Goal: Task Accomplishment & Management: Manage account settings

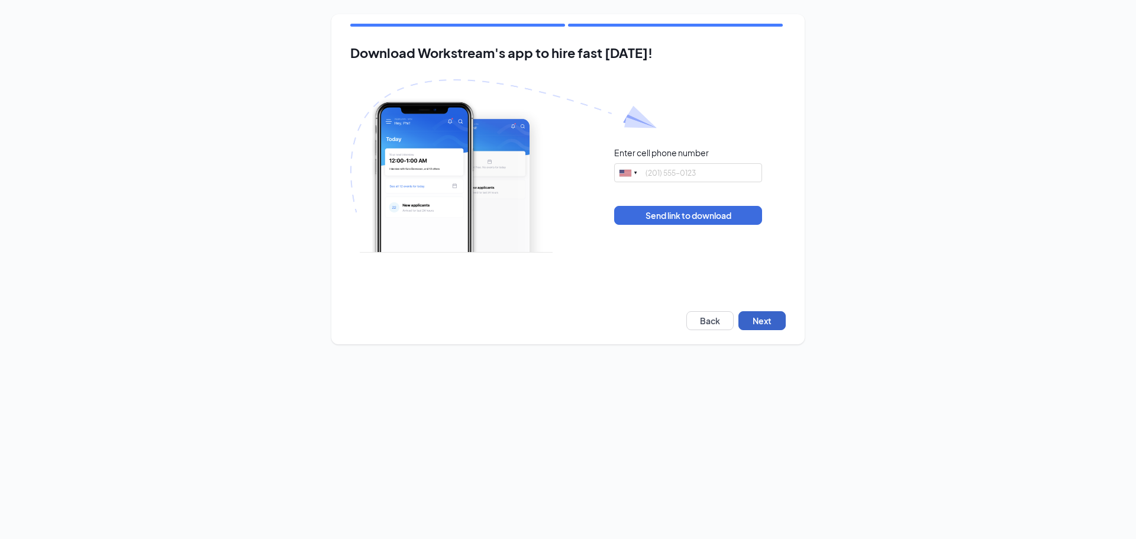
click at [784, 317] on button "Next" at bounding box center [762, 320] width 47 height 19
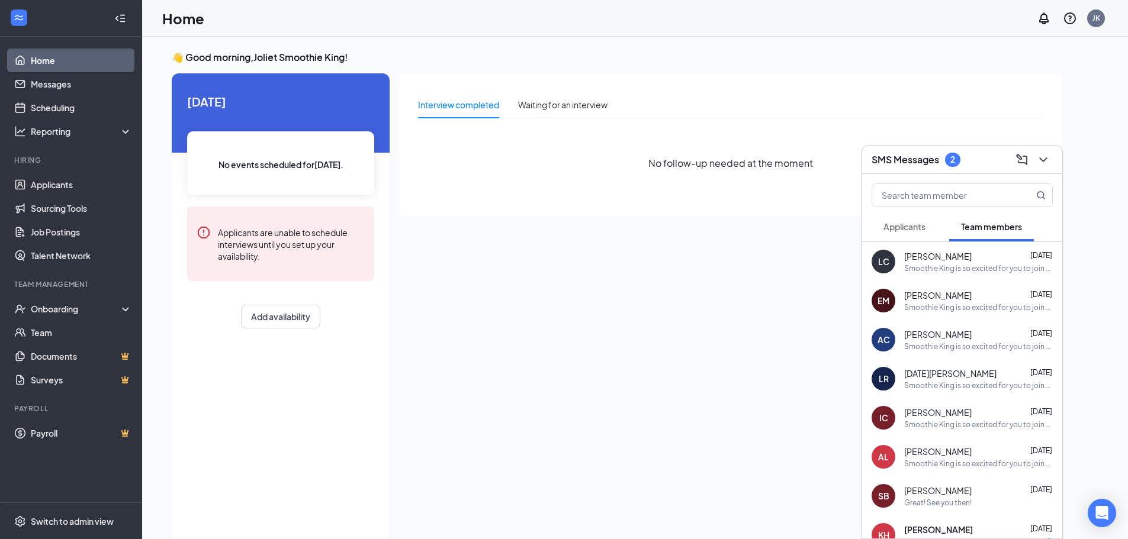
click at [904, 218] on button "Applicants" at bounding box center [904, 227] width 66 height 30
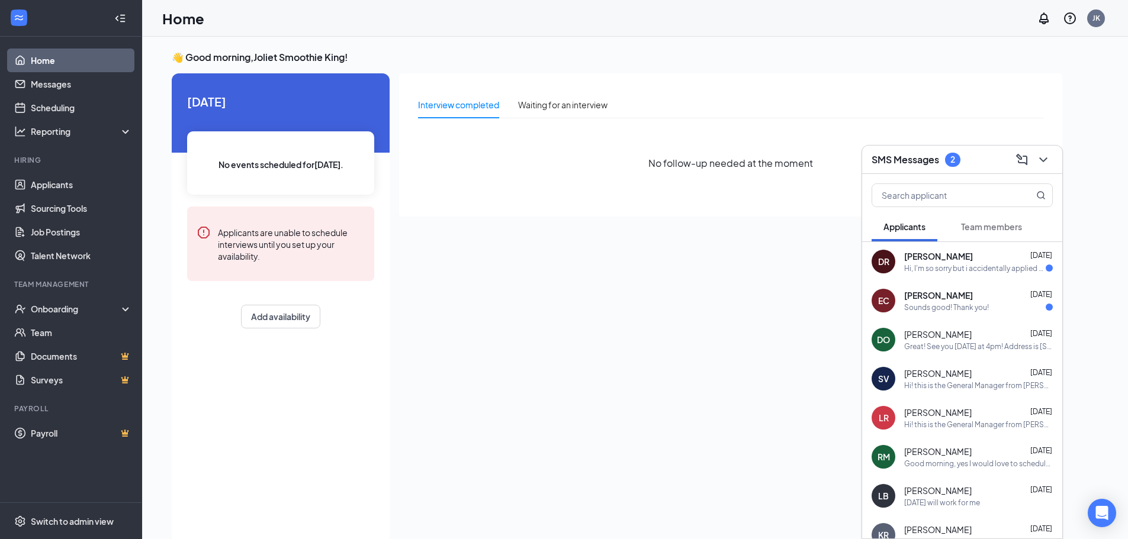
click at [957, 278] on div "[PERSON_NAME] [DATE] Hi, I'm so sorry but i accidentally applied to the wrong l…" at bounding box center [962, 261] width 200 height 39
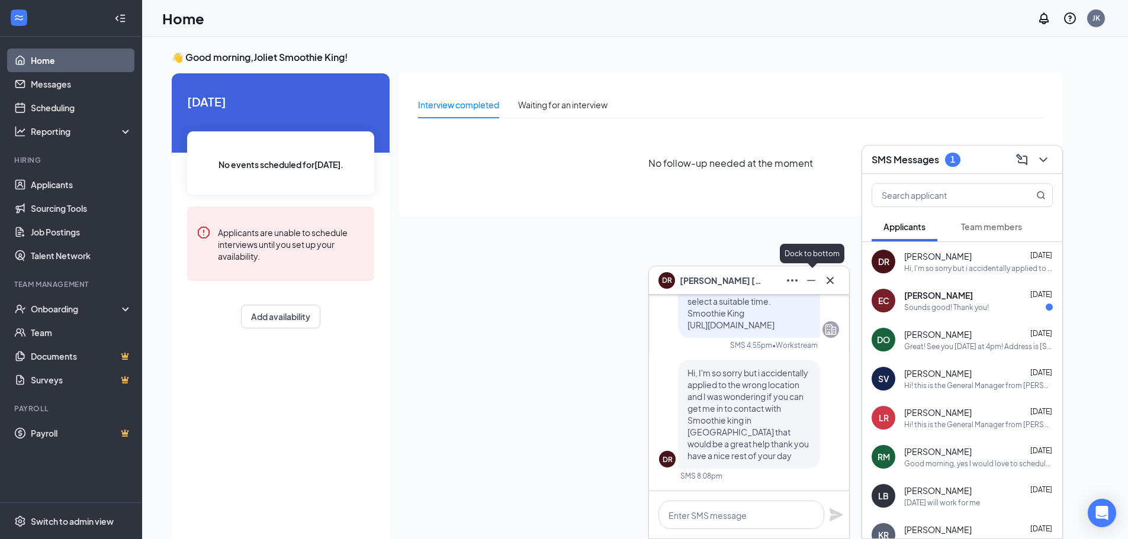
click at [813, 275] on icon "Minimize" at bounding box center [811, 280] width 14 height 14
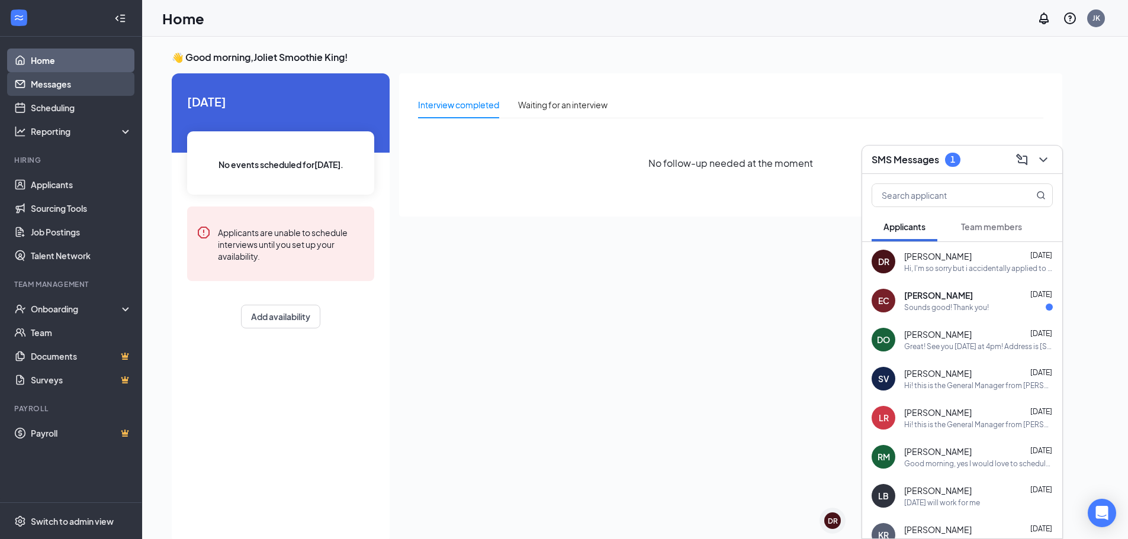
click at [80, 87] on link "Messages" at bounding box center [81, 84] width 101 height 24
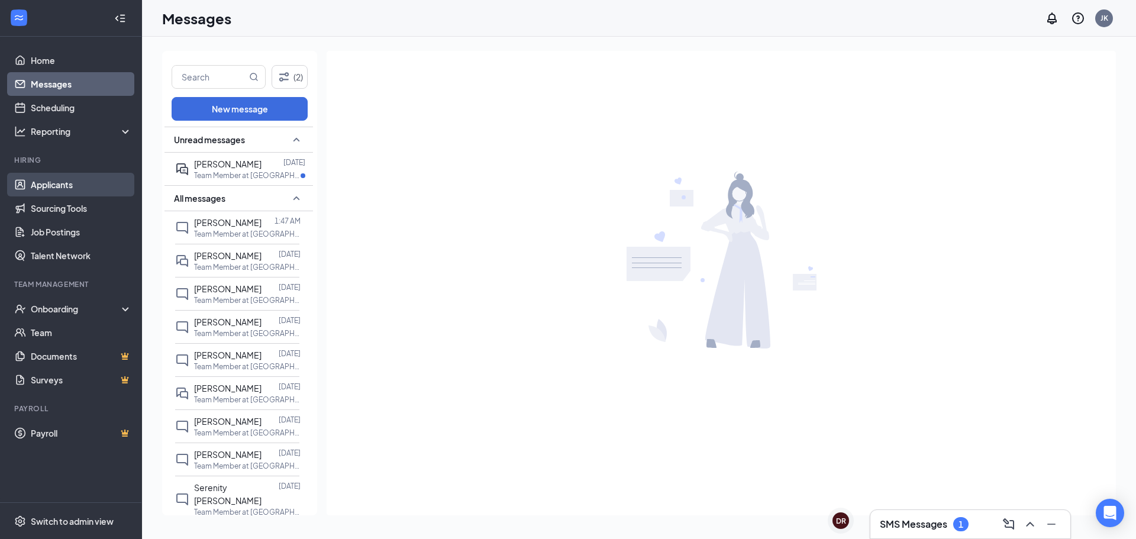
click at [31, 185] on link "Applicants" at bounding box center [81, 185] width 101 height 24
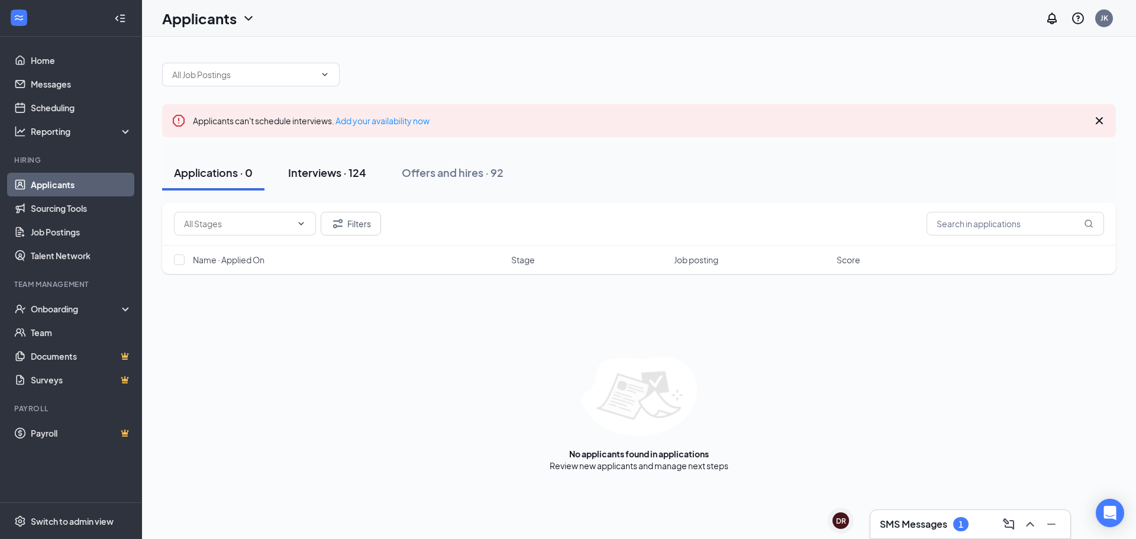
click at [357, 173] on div "Interviews · 124" at bounding box center [327, 172] width 78 height 15
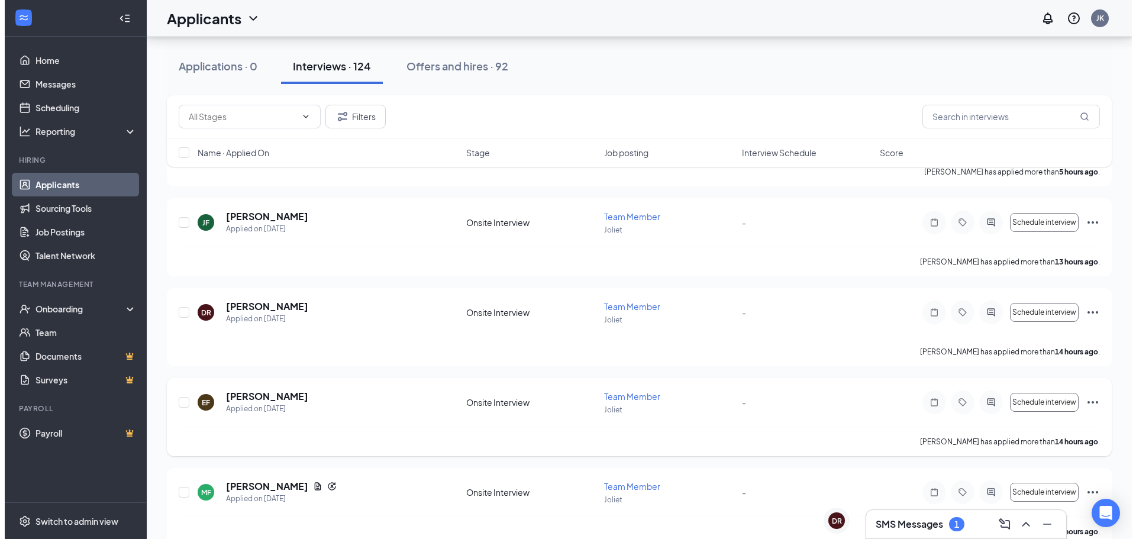
scroll to position [296, 0]
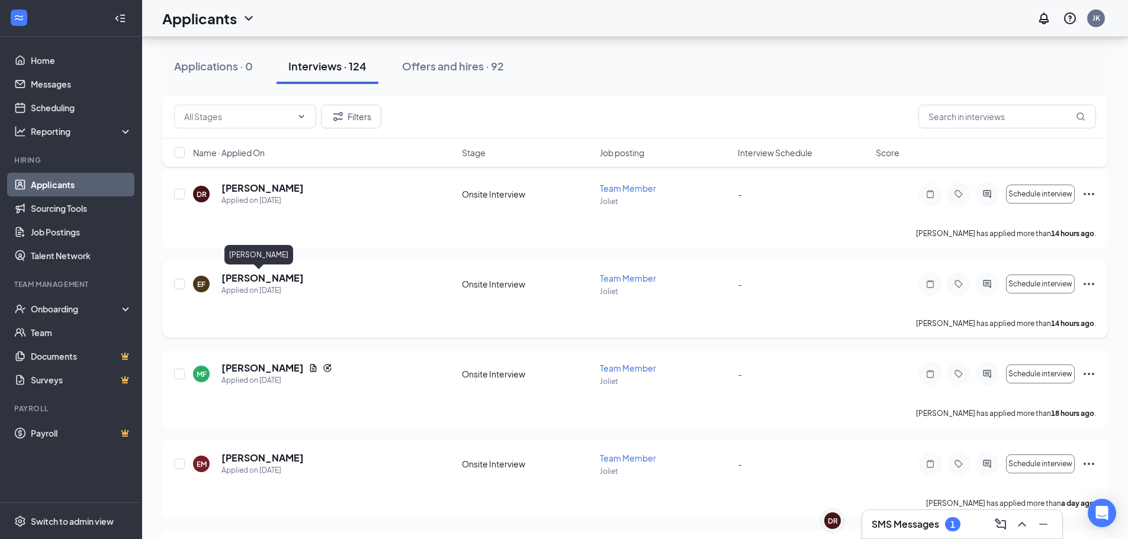
click at [246, 279] on h5 "[PERSON_NAME]" at bounding box center [262, 278] width 82 height 13
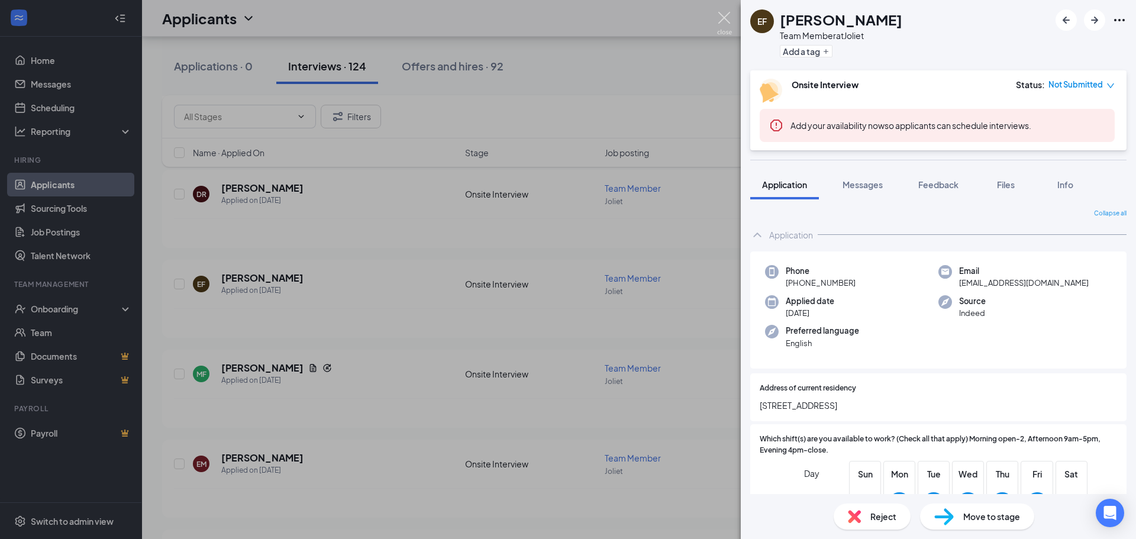
drag, startPoint x: 723, startPoint y: 17, endPoint x: 639, endPoint y: 195, distance: 196.7
click at [723, 17] on img at bounding box center [724, 23] width 15 height 23
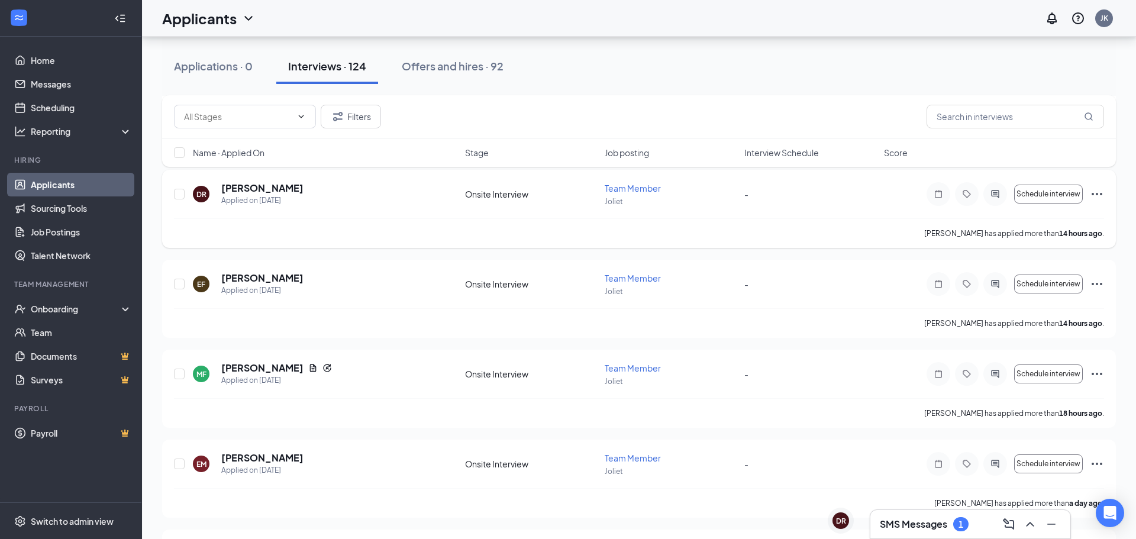
click at [259, 213] on div "[PERSON_NAME] Applied on [DATE] Onsite Interview Team Member Joliet - Schedule …" at bounding box center [639, 200] width 930 height 37
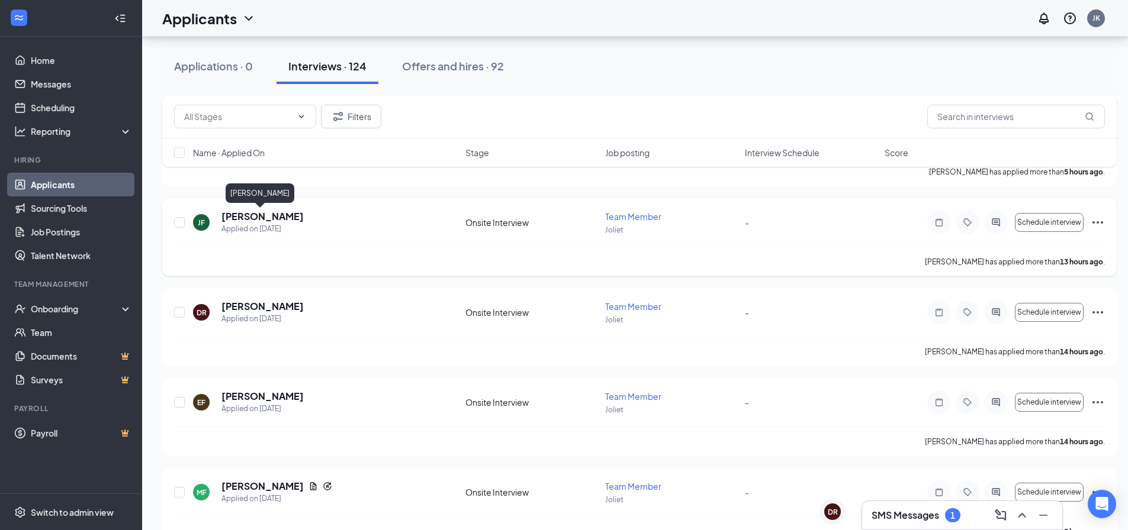
click at [254, 218] on h5 "[PERSON_NAME]" at bounding box center [262, 216] width 82 height 13
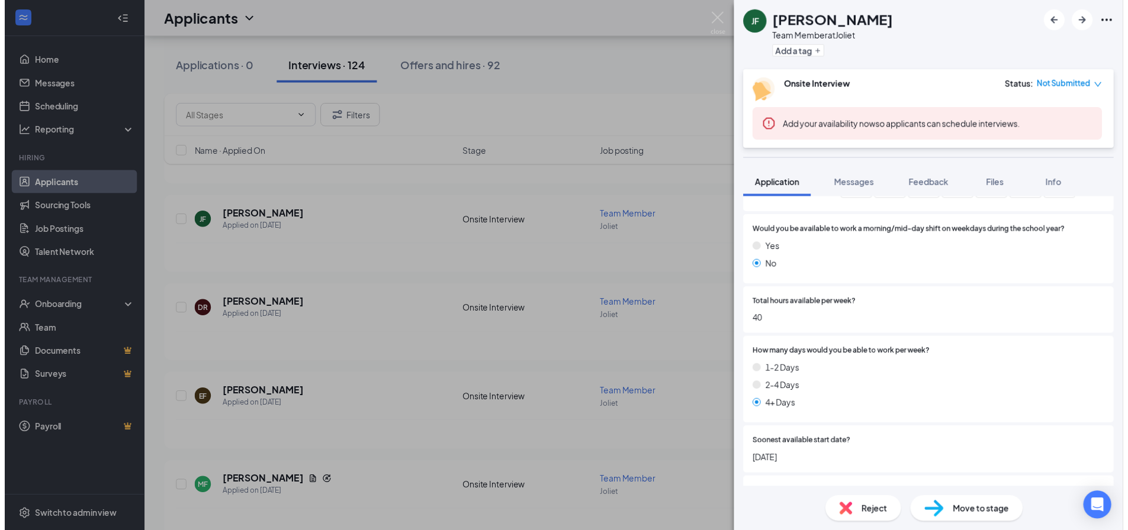
scroll to position [414, 0]
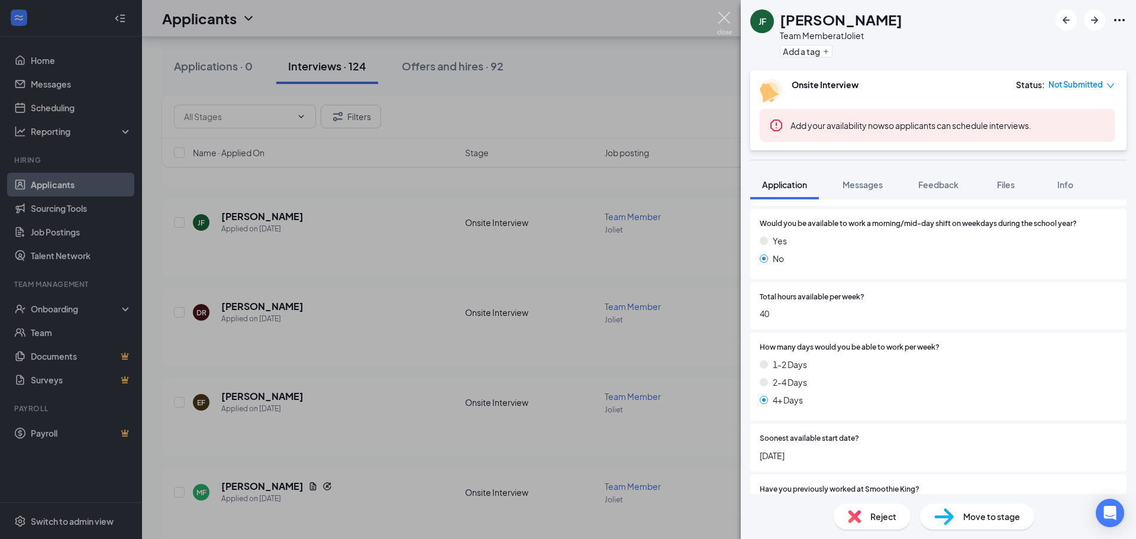
click at [720, 15] on img at bounding box center [724, 23] width 15 height 23
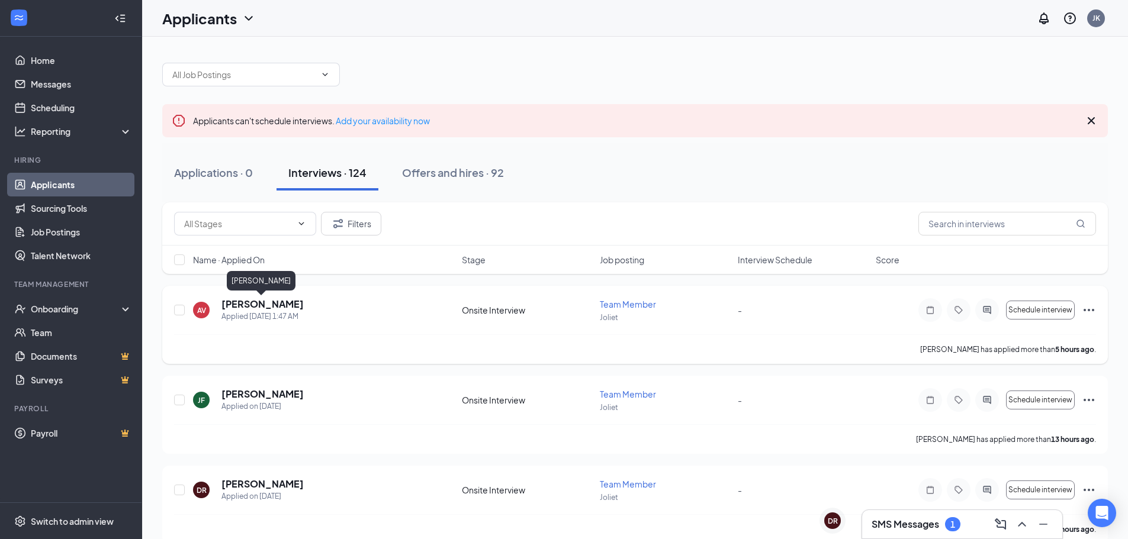
click at [286, 308] on h5 "[PERSON_NAME]" at bounding box center [262, 304] width 82 height 13
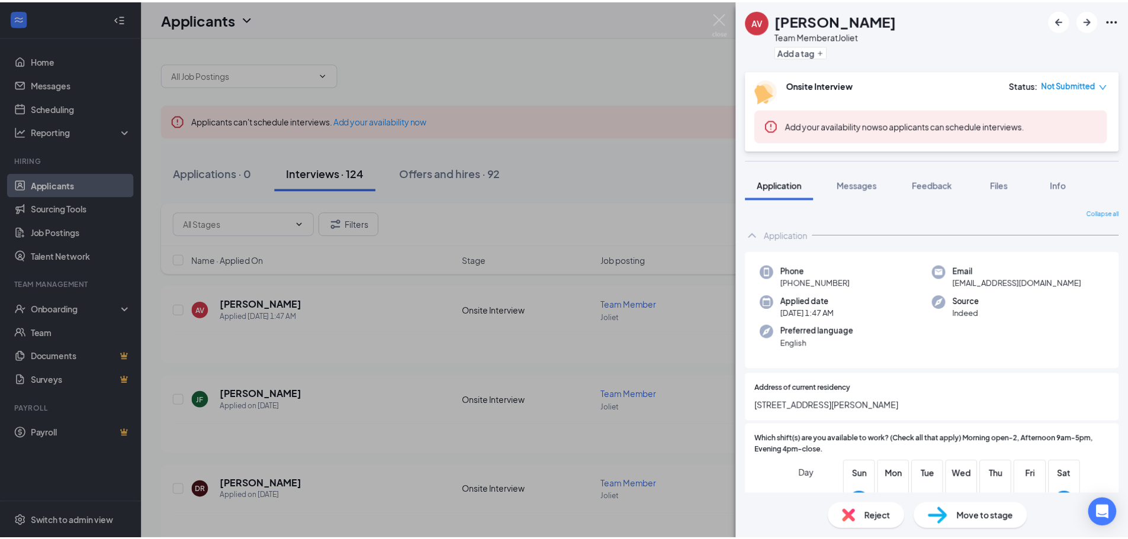
scroll to position [178, 0]
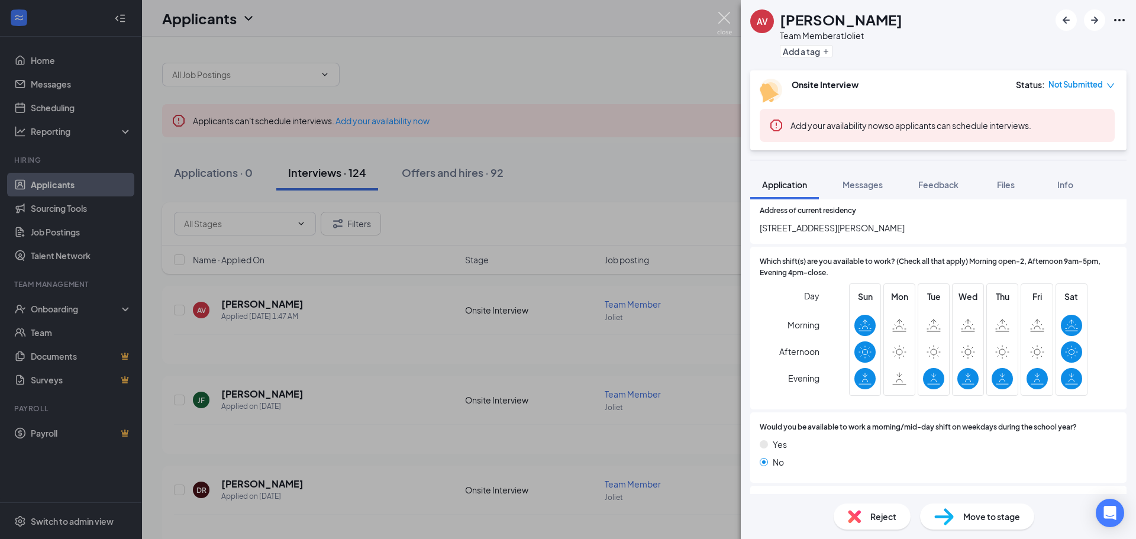
click at [726, 18] on img at bounding box center [724, 23] width 15 height 23
